Goal: Find specific page/section: Find specific page/section

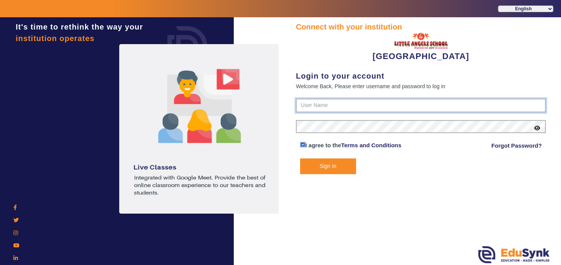
click at [347, 106] on input "text" at bounding box center [421, 105] width 250 height 14
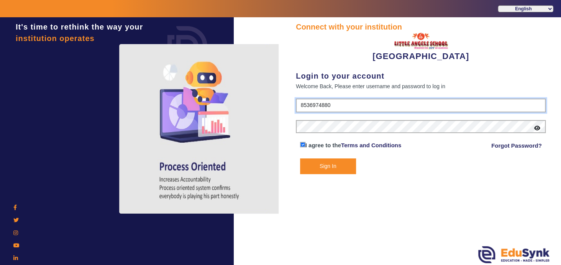
type input "8536974880"
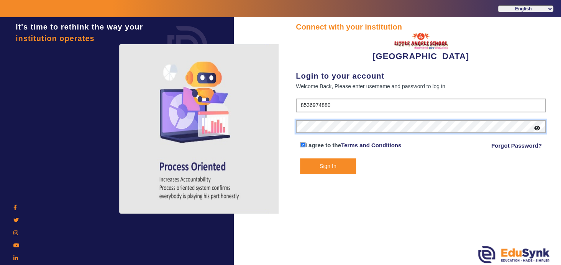
click at [300, 158] on button "Sign In" at bounding box center [328, 166] width 56 height 16
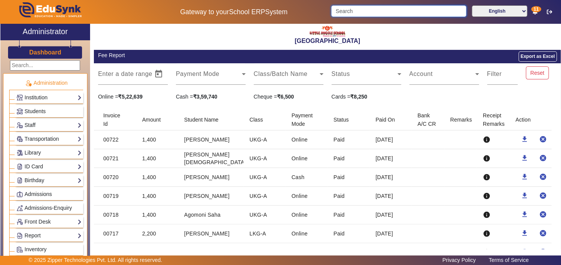
click at [363, 10] on input "Search" at bounding box center [398, 10] width 135 height 11
type input "[PERSON_NAME]"
click button "submit" at bounding box center [465, 10] width 1 height 11
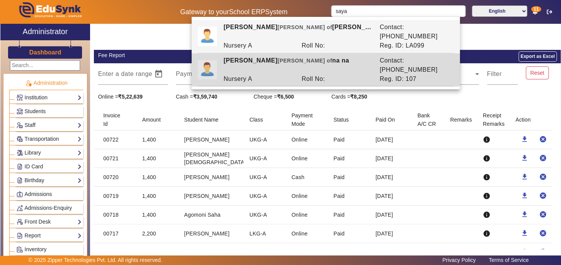
click at [296, 74] on div "Nursery A" at bounding box center [258, 78] width 78 height 9
type input "[PERSON_NAME]"
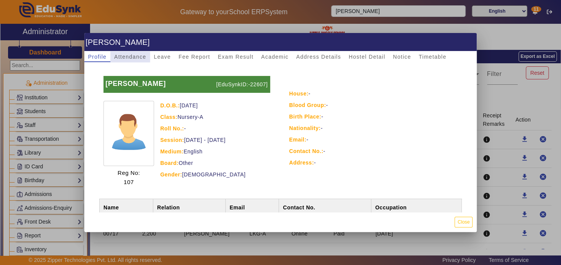
click at [128, 54] on span "Attendance" at bounding box center [130, 56] width 32 height 5
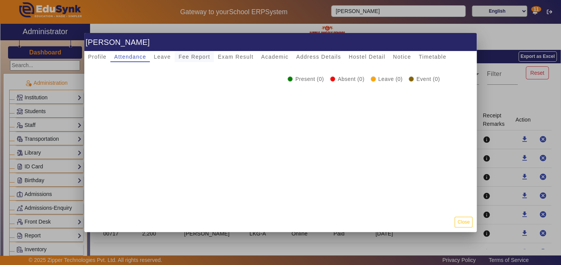
click at [160, 55] on span "Leave" at bounding box center [162, 56] width 17 height 5
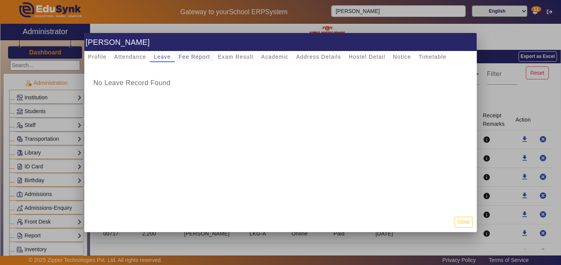
click at [195, 56] on span "Fee Report" at bounding box center [194, 56] width 32 height 5
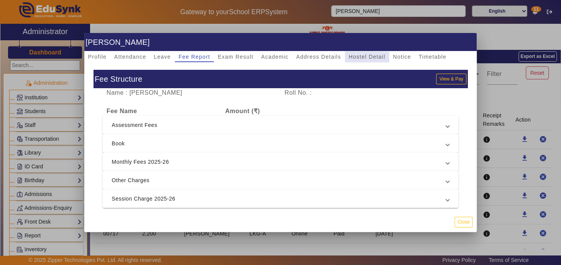
click at [368, 54] on span "Hostel Detail" at bounding box center [366, 56] width 37 height 5
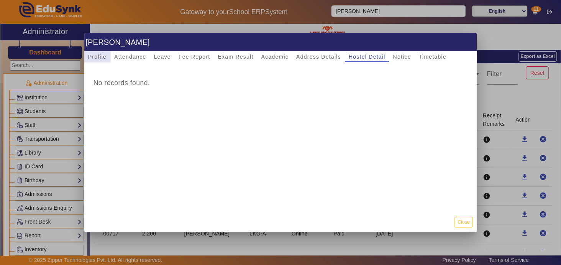
click at [98, 57] on span "Profile" at bounding box center [97, 56] width 18 height 5
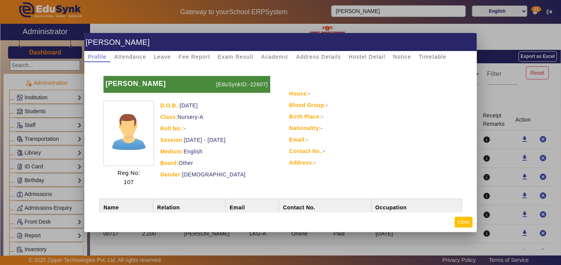
click at [465, 221] on button "Close" at bounding box center [463, 221] width 18 height 10
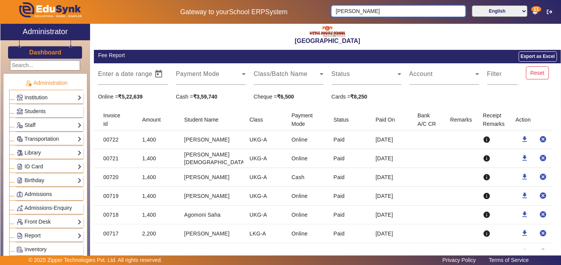
type input "[PERSON_NAME]"
click button "submit" at bounding box center [465, 10] width 1 height 11
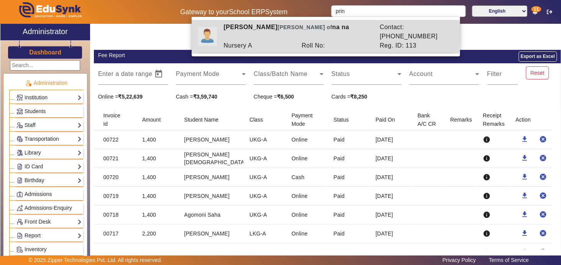
click at [286, 41] on div "Nursery A" at bounding box center [258, 45] width 78 height 9
type input "[PERSON_NAME]"
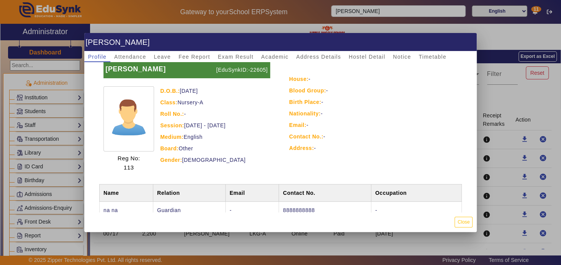
scroll to position [13, 0]
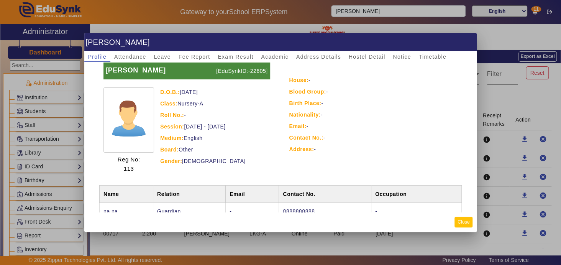
click at [466, 222] on button "Close" at bounding box center [463, 221] width 18 height 10
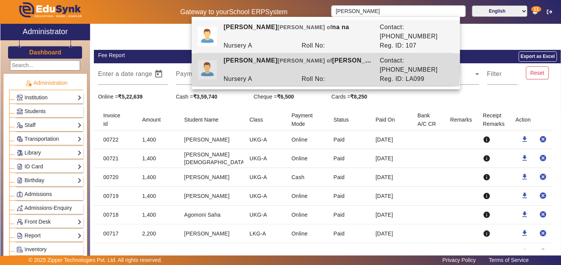
click at [277, 57] on span "[PERSON_NAME] of" at bounding box center [304, 60] width 55 height 6
type input "[PERSON_NAME]"
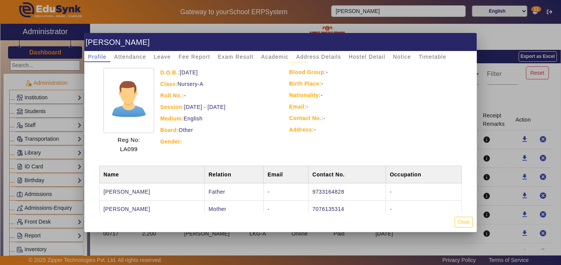
scroll to position [52, 0]
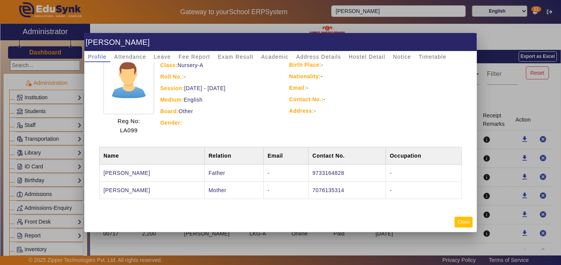
click at [461, 221] on button "Close" at bounding box center [463, 221] width 18 height 10
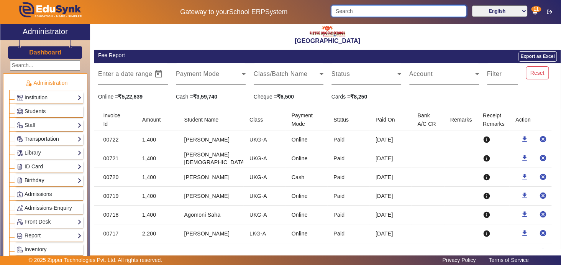
click at [358, 12] on input "Search" at bounding box center [398, 10] width 135 height 11
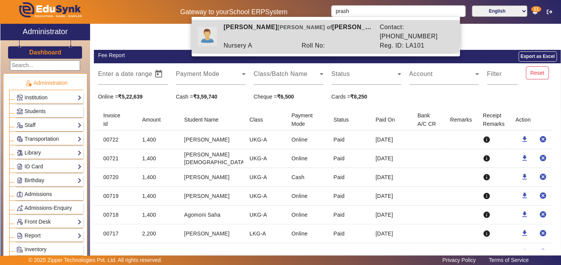
click at [304, 41] on div "Roll No:" at bounding box center [336, 45] width 78 height 9
type input "[PERSON_NAME]"
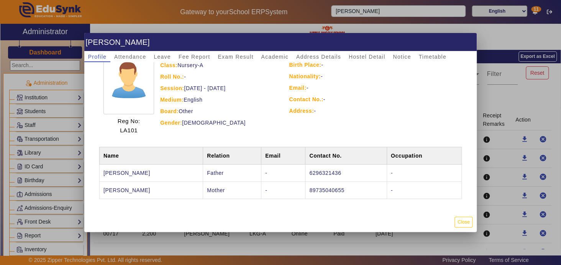
scroll to position [0, 0]
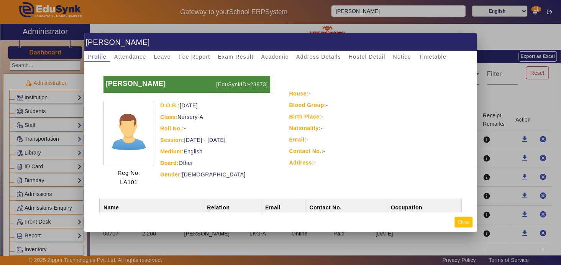
click at [463, 225] on button "Close" at bounding box center [463, 221] width 18 height 10
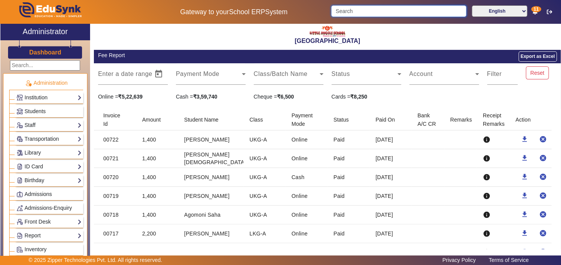
click at [375, 12] on input "Search" at bounding box center [398, 10] width 135 height 11
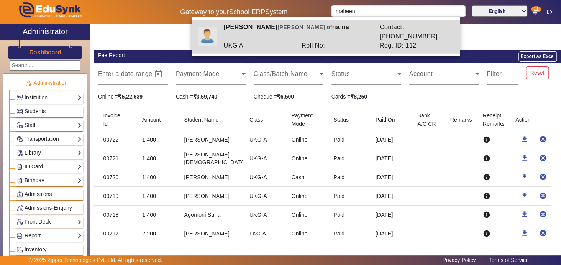
click at [307, 41] on div "Roll No:" at bounding box center [336, 45] width 78 height 9
type input "[PERSON_NAME]"
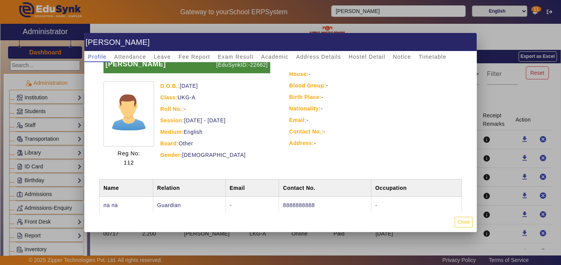
scroll to position [35, 0]
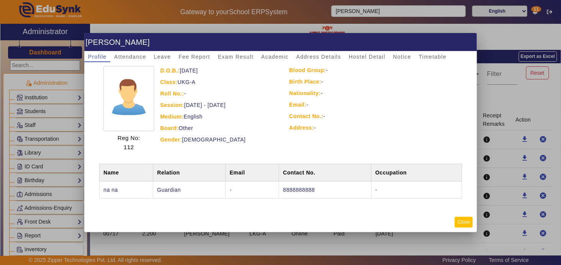
click at [464, 220] on button "Close" at bounding box center [463, 221] width 18 height 10
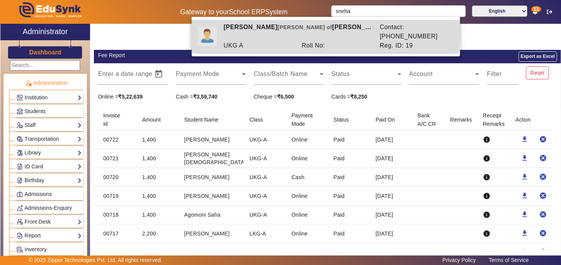
click at [318, 41] on div "Roll No:" at bounding box center [336, 45] width 78 height 9
type input "[PERSON_NAME]"
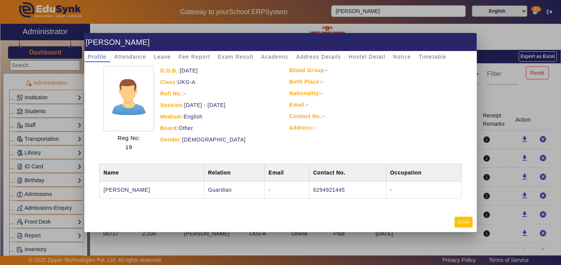
click at [458, 223] on button "Close" at bounding box center [463, 221] width 18 height 10
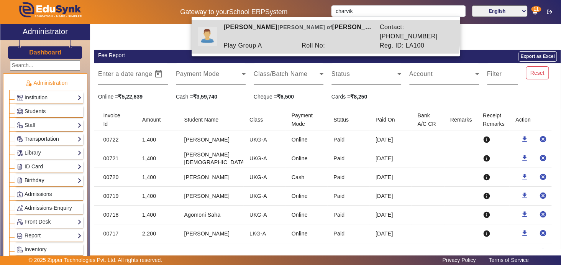
click at [320, 30] on div "[PERSON_NAME] [PERSON_NAME] of [PERSON_NAME]" at bounding box center [297, 32] width 156 height 18
type input "[PERSON_NAME]"
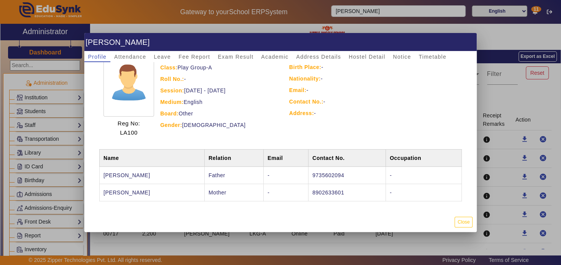
scroll to position [52, 0]
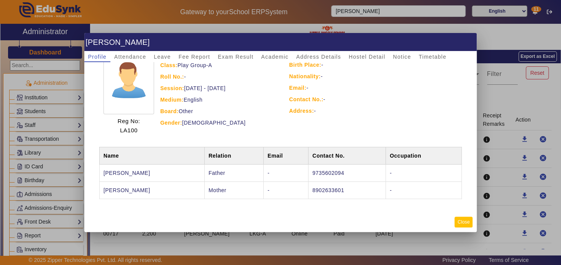
click at [460, 224] on button "Close" at bounding box center [463, 221] width 18 height 10
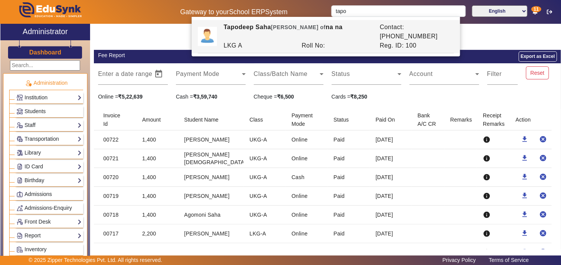
click at [307, 31] on div "Tapodeep Saha Ward of na na" at bounding box center [297, 32] width 156 height 18
type input "Tapodeep Saha"
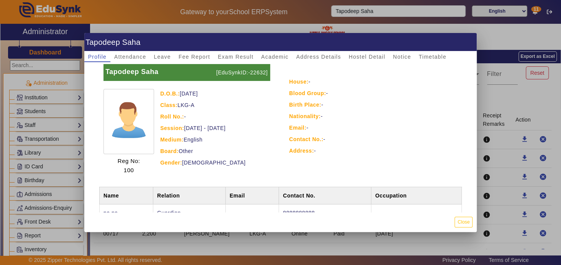
scroll to position [35, 0]
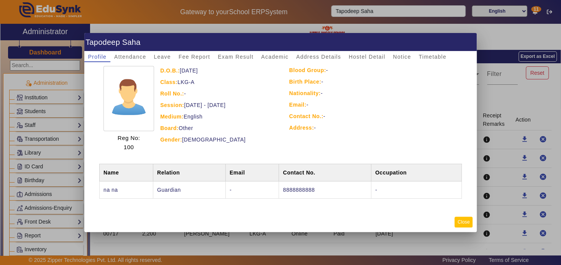
click at [464, 223] on button "Close" at bounding box center [463, 221] width 18 height 10
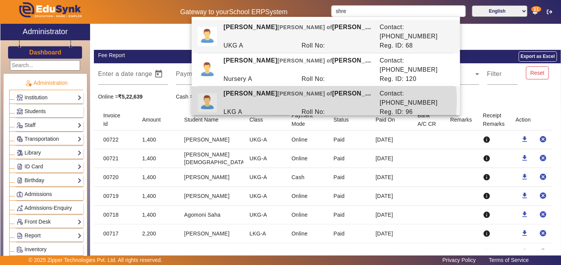
click at [314, 107] on div "Roll No:" at bounding box center [336, 111] width 78 height 9
type input "[PERSON_NAME]"
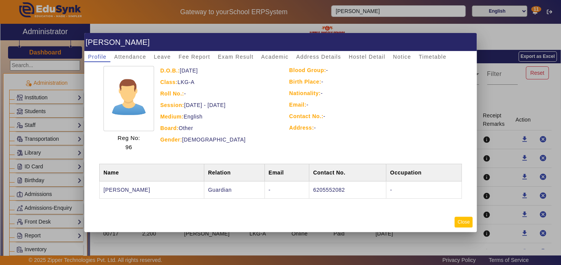
click at [464, 221] on button "Close" at bounding box center [463, 221] width 18 height 10
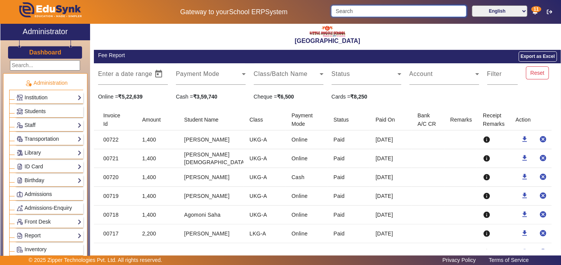
click at [350, 11] on input "Search" at bounding box center [398, 10] width 135 height 11
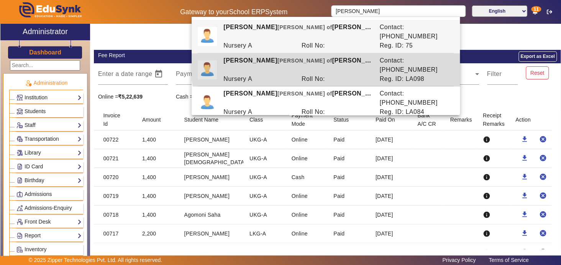
click at [332, 56] on div "[PERSON_NAME] [PERSON_NAME] of [PERSON_NAME]" at bounding box center [297, 65] width 156 height 18
type input "[PERSON_NAME]"
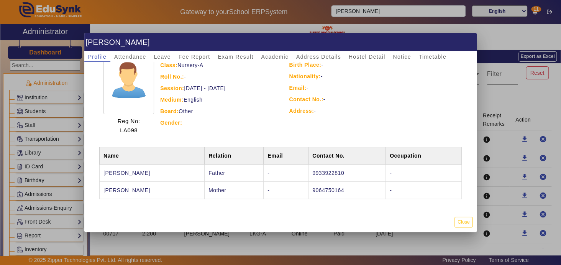
scroll to position [0, 0]
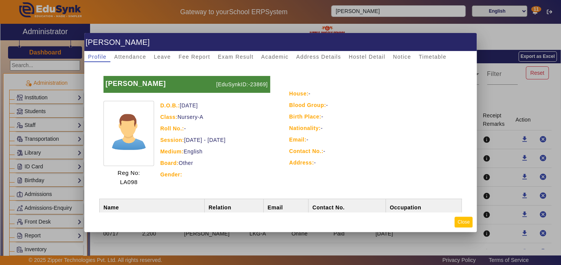
click at [464, 221] on button "Close" at bounding box center [463, 221] width 18 height 10
